Goal: Information Seeking & Learning: Learn about a topic

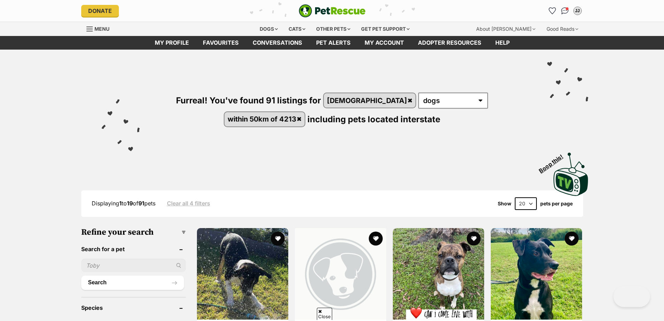
scroll to position [70, 0]
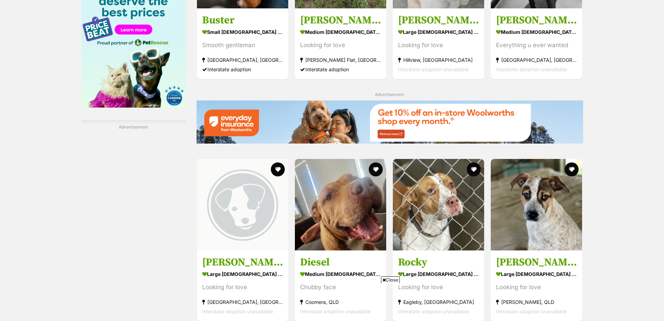
scroll to position [1253, 0]
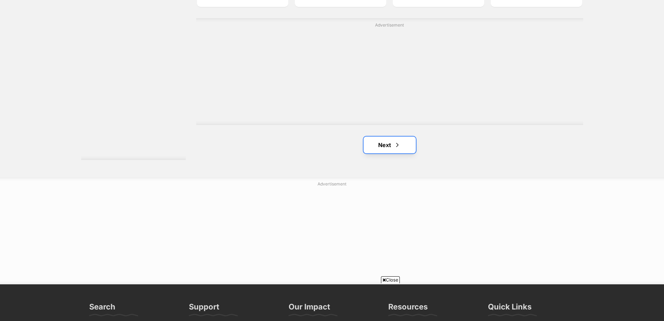
click at [387, 141] on link "Next" at bounding box center [390, 144] width 52 height 17
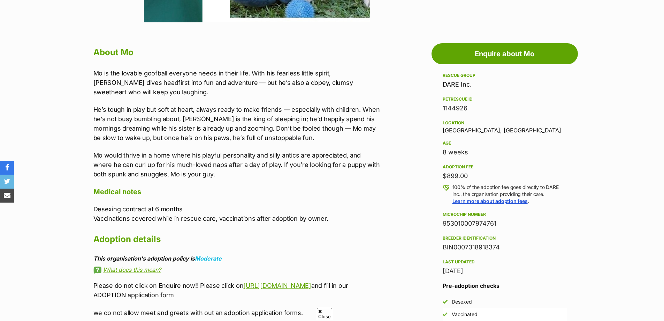
scroll to position [105, 0]
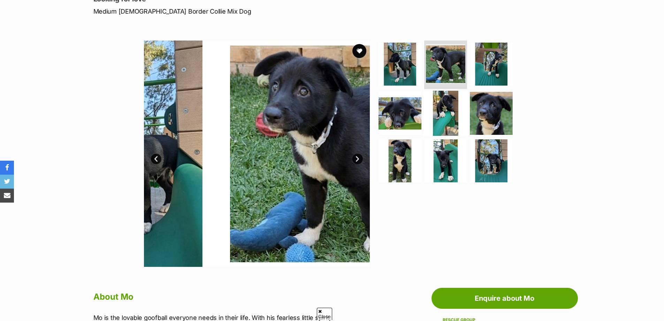
click at [490, 63] on img at bounding box center [491, 64] width 43 height 43
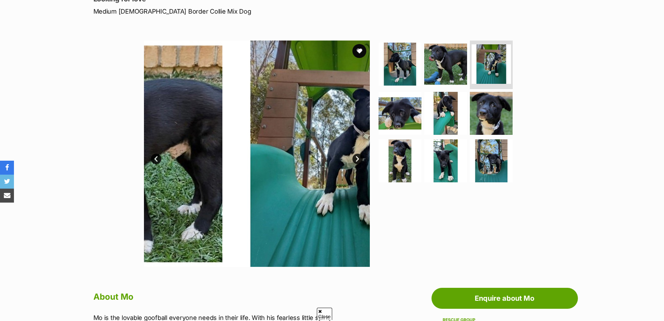
click at [399, 112] on img at bounding box center [400, 113] width 43 height 43
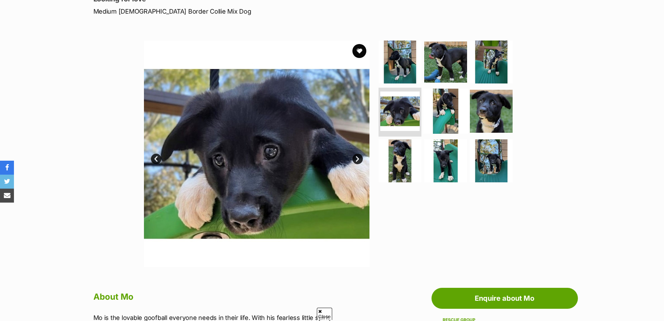
click at [439, 108] on img at bounding box center [445, 111] width 45 height 45
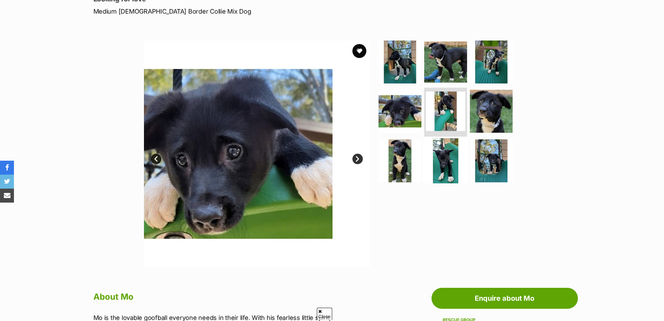
click at [498, 108] on img at bounding box center [491, 111] width 43 height 43
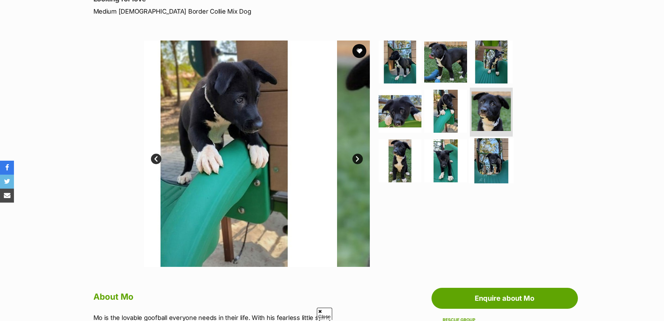
click at [402, 156] on img at bounding box center [400, 160] width 43 height 43
click at [444, 156] on img at bounding box center [445, 160] width 43 height 43
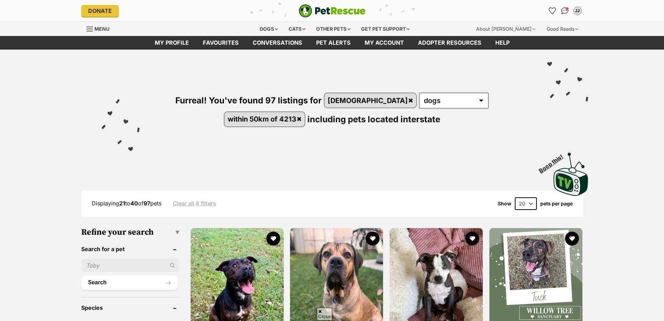
scroll to position [1057, 0]
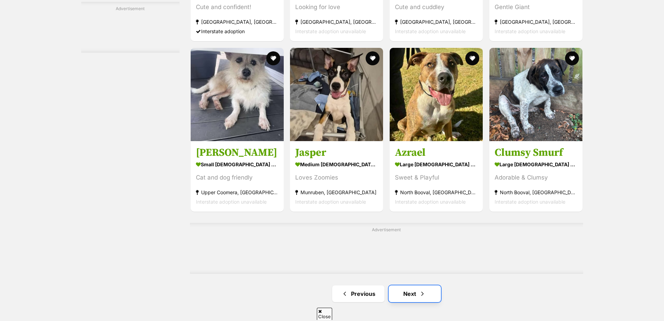
click at [393, 285] on link "Next" at bounding box center [415, 293] width 52 height 17
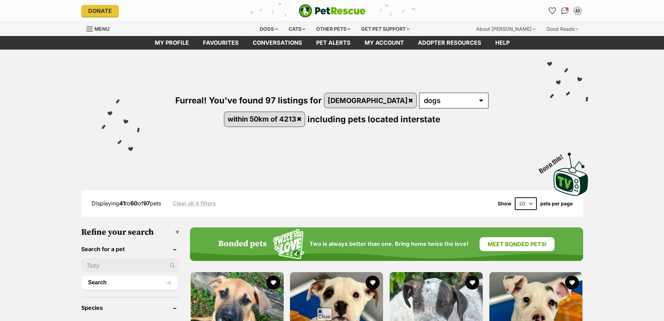
scroll to position [199, 0]
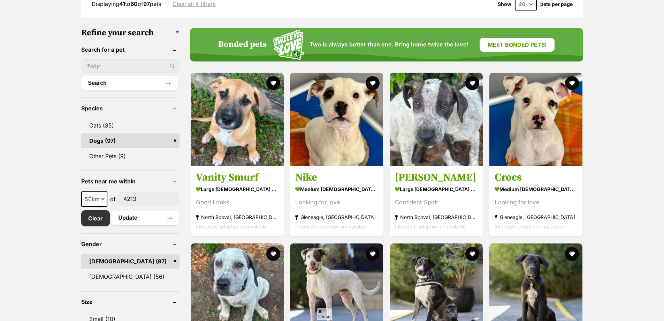
click at [98, 194] on span "50km" at bounding box center [94, 199] width 25 height 10
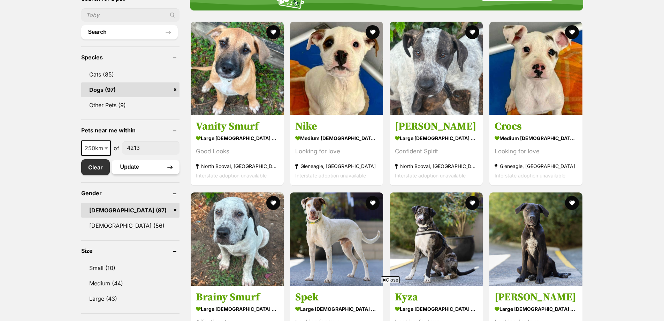
select select "250"
click at [134, 166] on button "Update" at bounding box center [146, 167] width 68 height 14
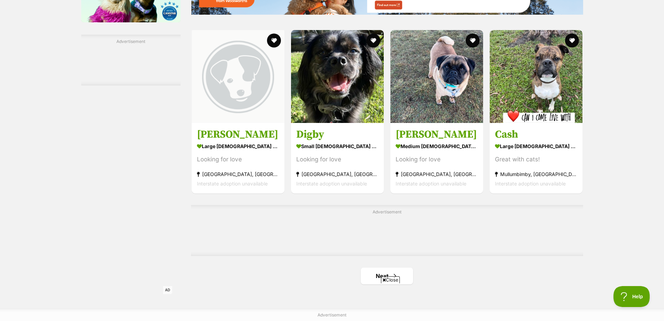
scroll to position [1052, 0]
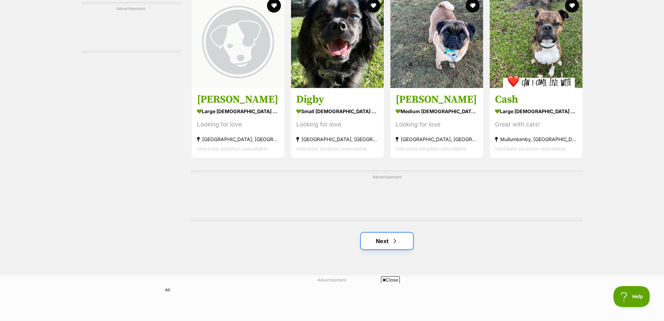
click at [394, 241] on span "Next page" at bounding box center [395, 240] width 7 height 8
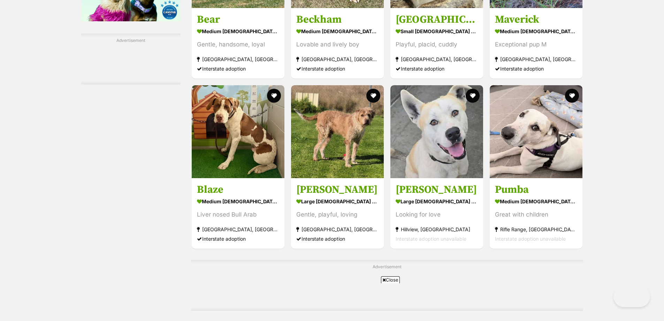
scroll to position [1157, 0]
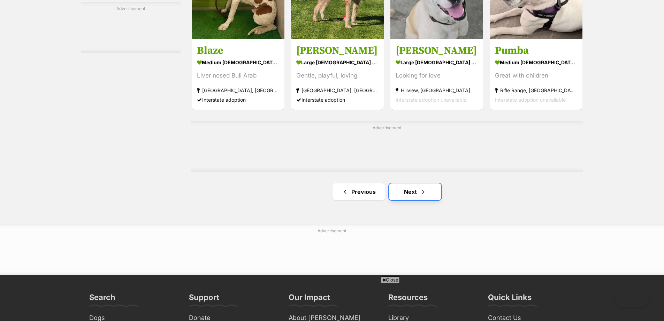
click at [428, 194] on link "Next" at bounding box center [415, 191] width 52 height 17
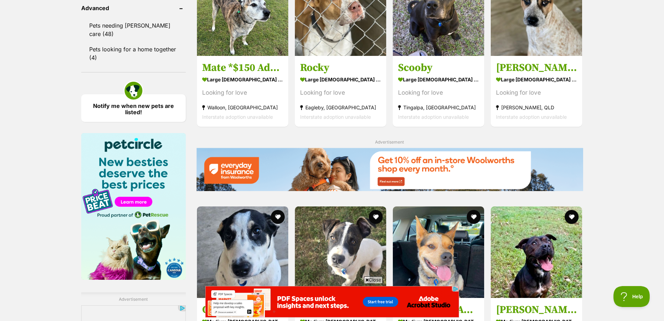
scroll to position [1114, 0]
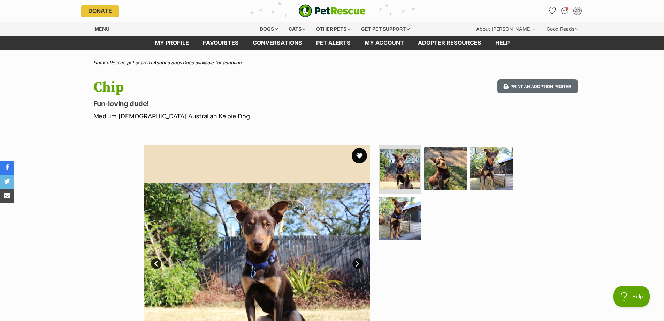
click at [363, 155] on button "favourite" at bounding box center [359, 155] width 15 height 15
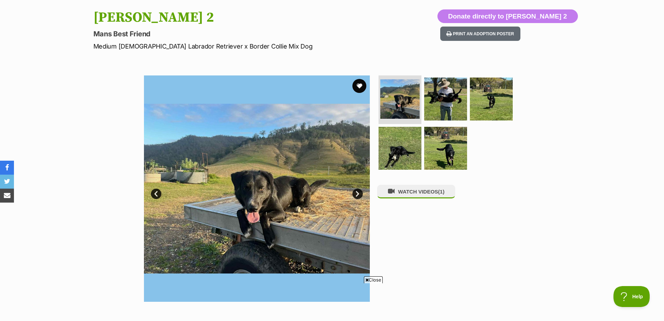
click at [357, 192] on link "Next" at bounding box center [358, 193] width 10 height 10
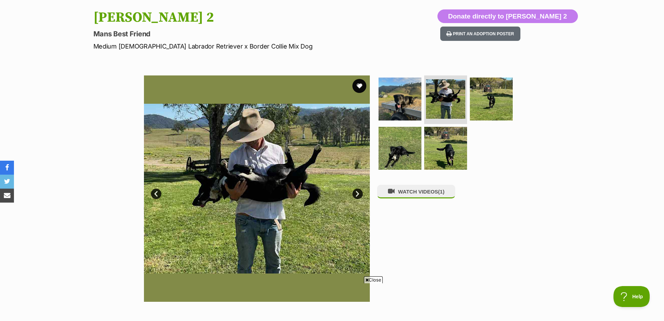
click at [357, 192] on link "Next" at bounding box center [358, 193] width 10 height 10
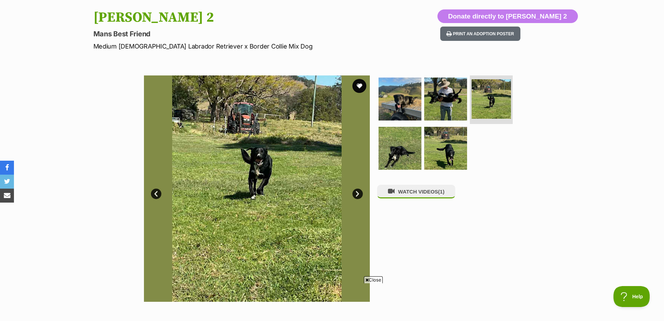
click at [357, 192] on link "Next" at bounding box center [358, 193] width 10 height 10
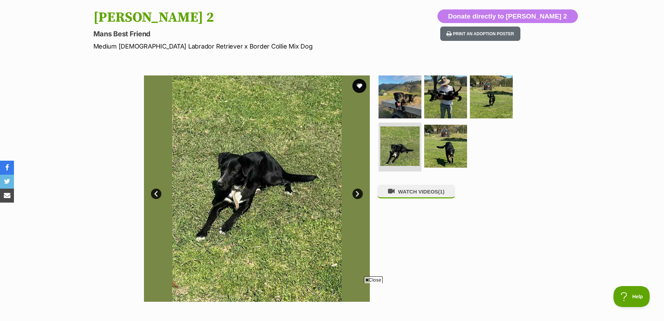
click at [356, 193] on link "Next" at bounding box center [358, 193] width 10 height 10
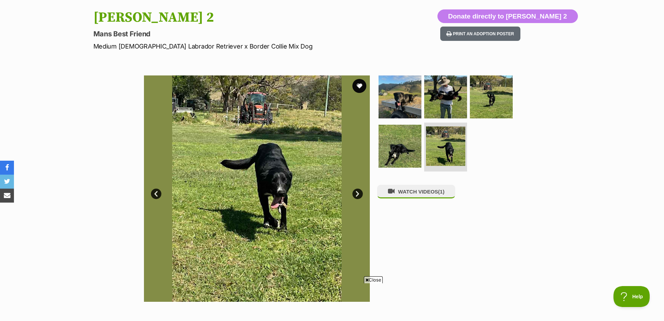
click at [356, 193] on link "Next" at bounding box center [358, 193] width 10 height 10
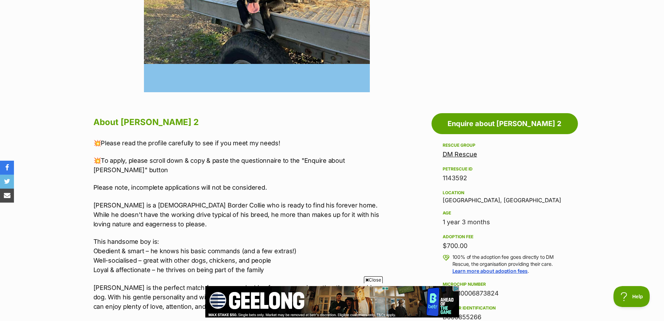
scroll to position [70, 0]
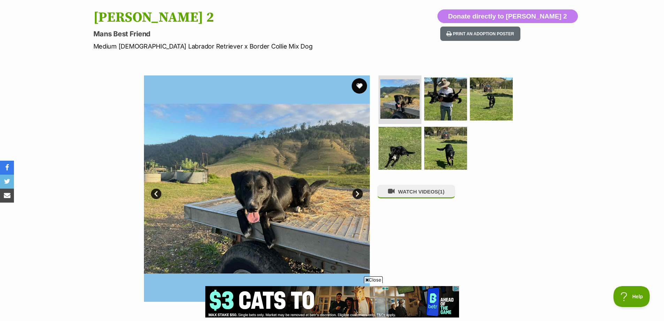
click at [359, 82] on button "favourite" at bounding box center [359, 85] width 15 height 15
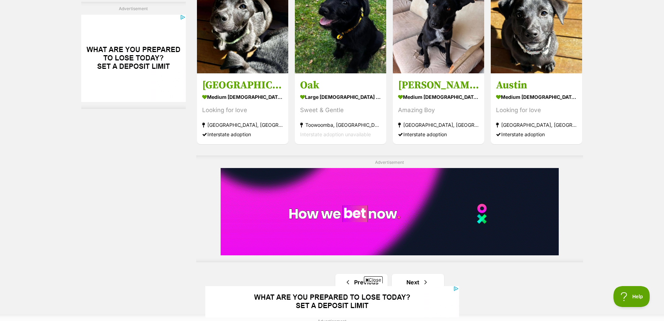
scroll to position [1290, 0]
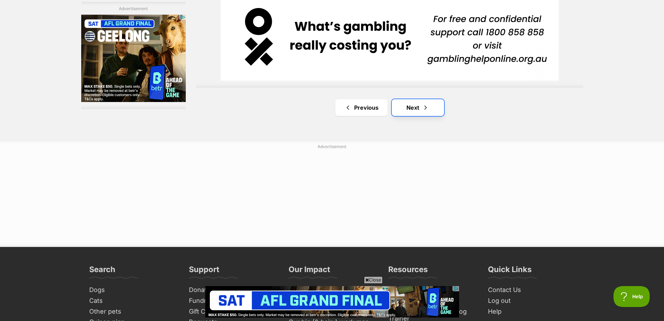
click at [420, 107] on link "Next" at bounding box center [418, 107] width 52 height 17
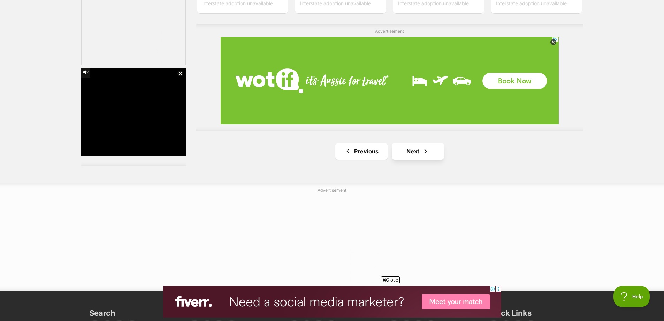
scroll to position [1261, 0]
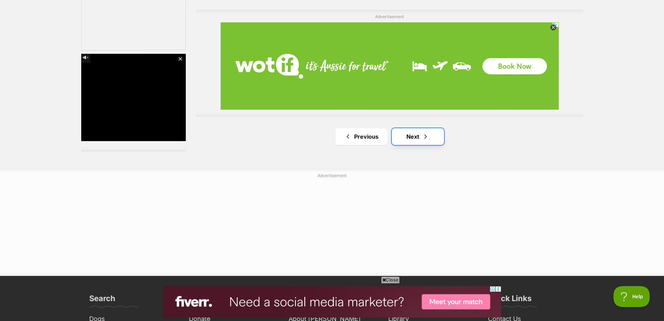
click at [420, 134] on link "Next" at bounding box center [418, 136] width 52 height 17
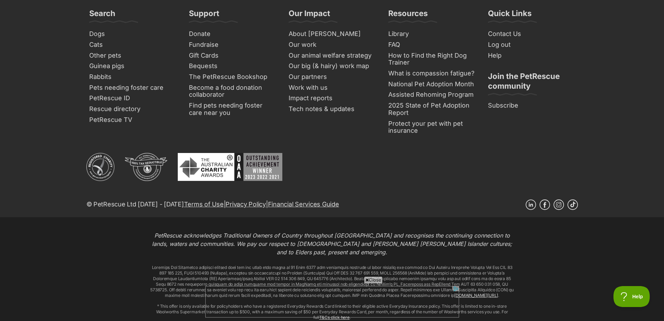
scroll to position [1256, 0]
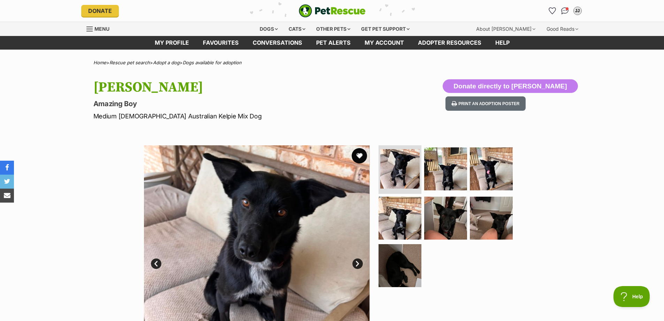
click at [359, 153] on button "favourite" at bounding box center [359, 155] width 15 height 15
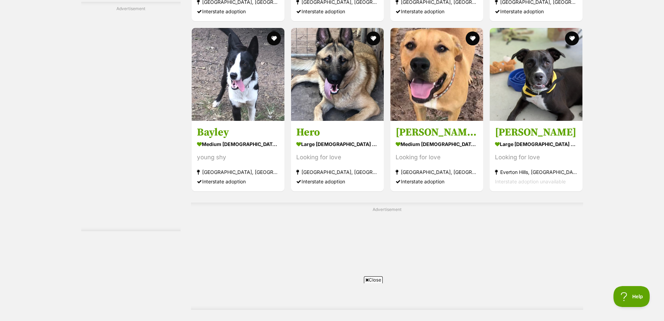
scroll to position [1186, 0]
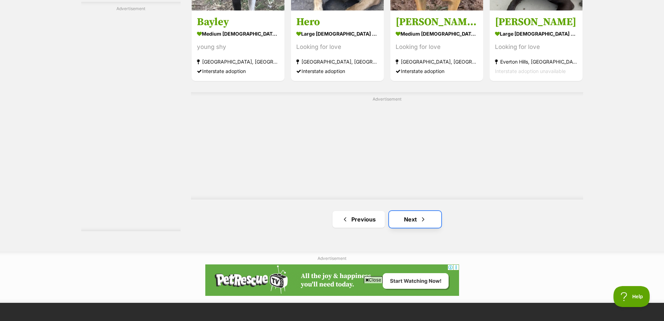
click at [415, 219] on link "Next" at bounding box center [415, 219] width 52 height 17
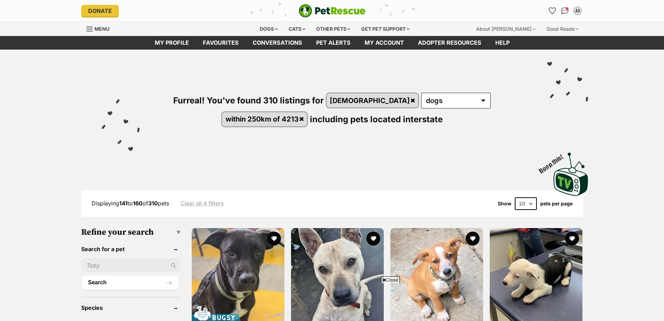
scroll to position [1018, 0]
